Goal: Task Accomplishment & Management: Use online tool/utility

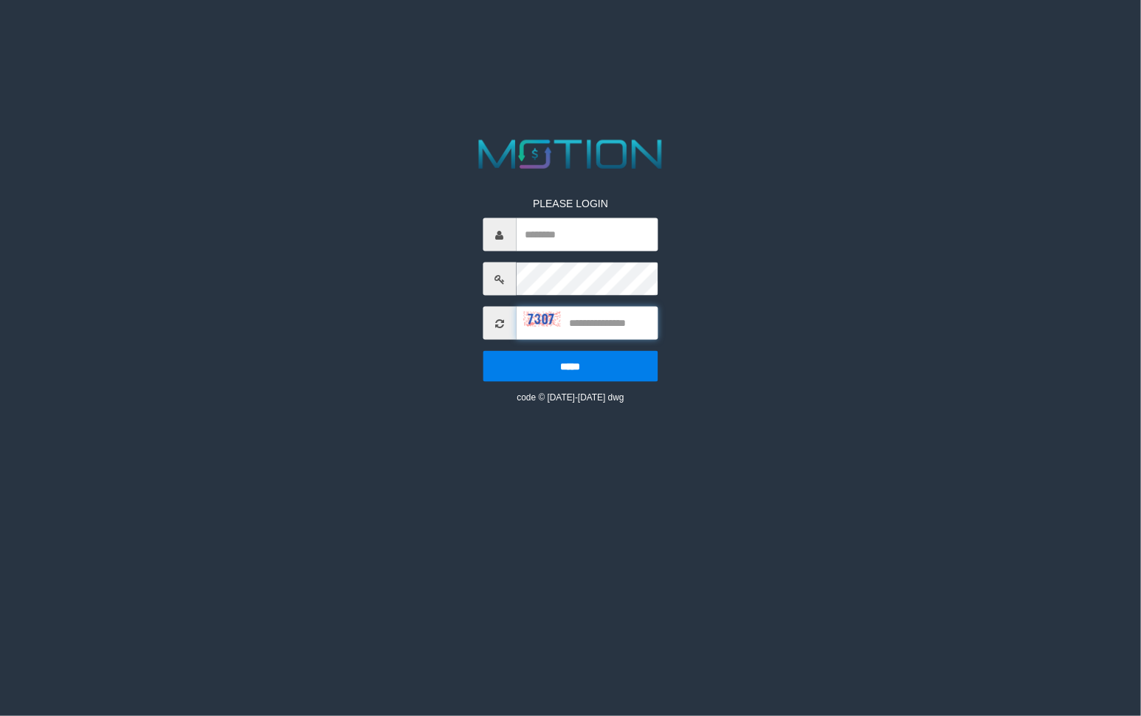
click at [516, 338] on input "text" at bounding box center [587, 323] width 142 height 33
click at [499, 322] on icon at bounding box center [499, 323] width 9 height 10
click at [499, 321] on icon at bounding box center [499, 323] width 9 height 10
